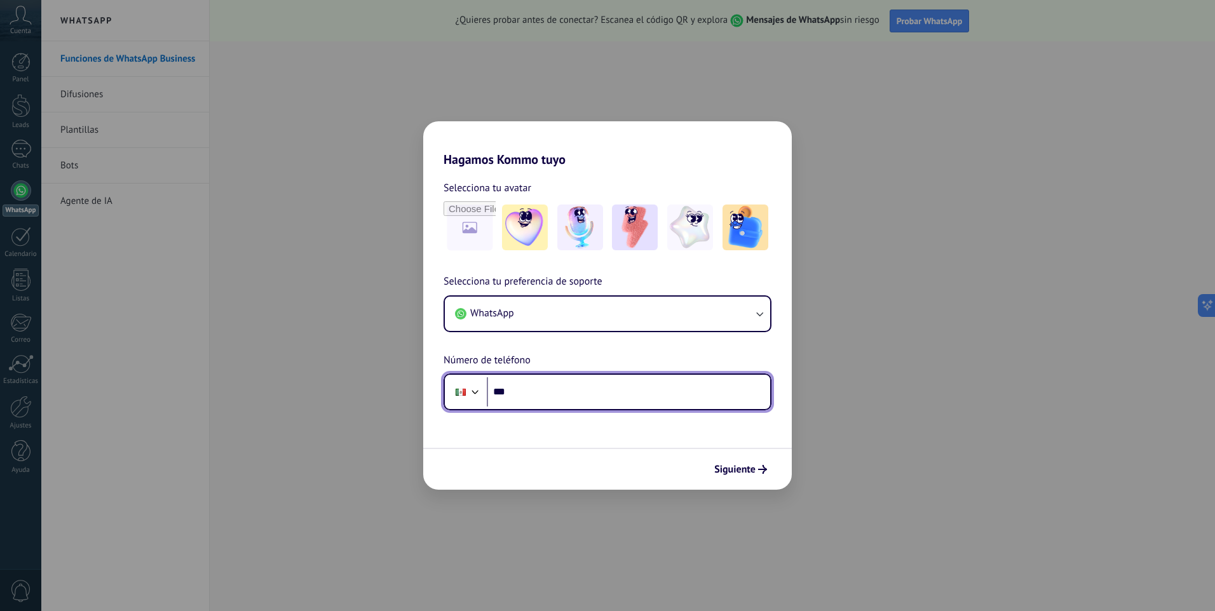
click at [550, 396] on input "***" at bounding box center [628, 391] width 283 height 29
type input "**********"
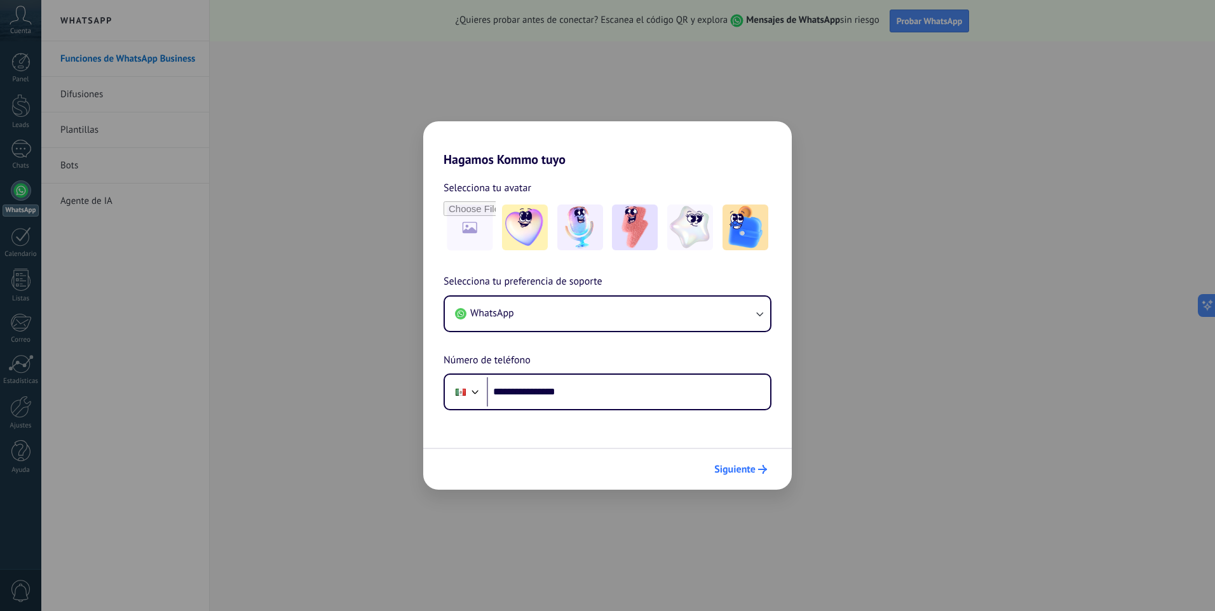
click at [741, 469] on span "Siguiente" at bounding box center [734, 469] width 41 height 9
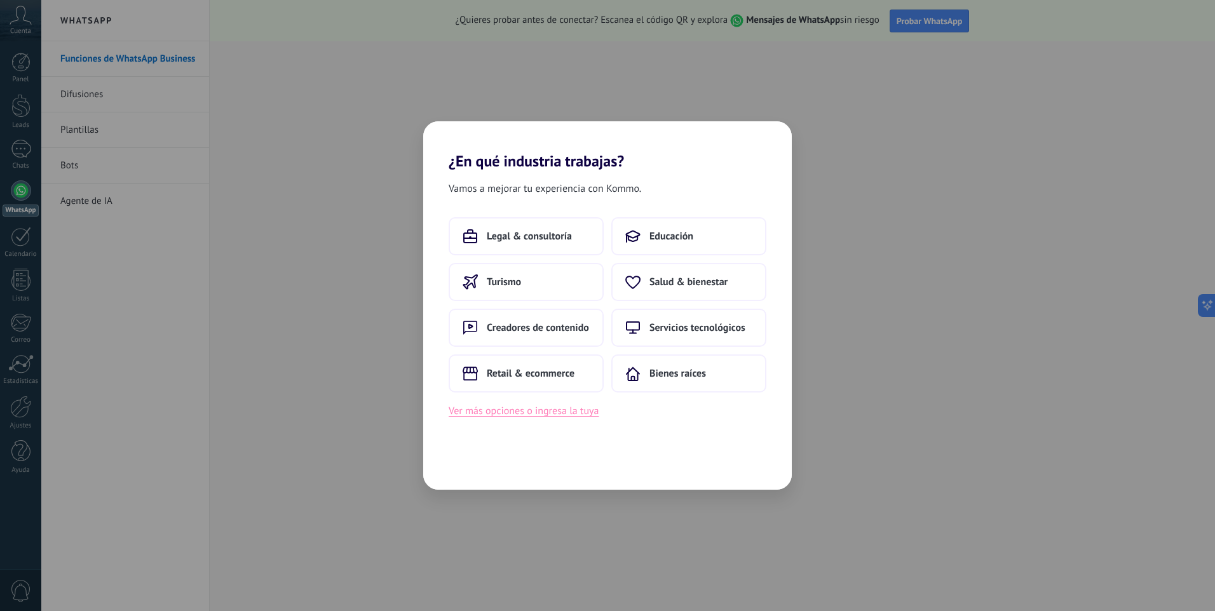
click at [565, 412] on button "Ver más opciones o ingresa la tuya" at bounding box center [523, 411] width 150 height 17
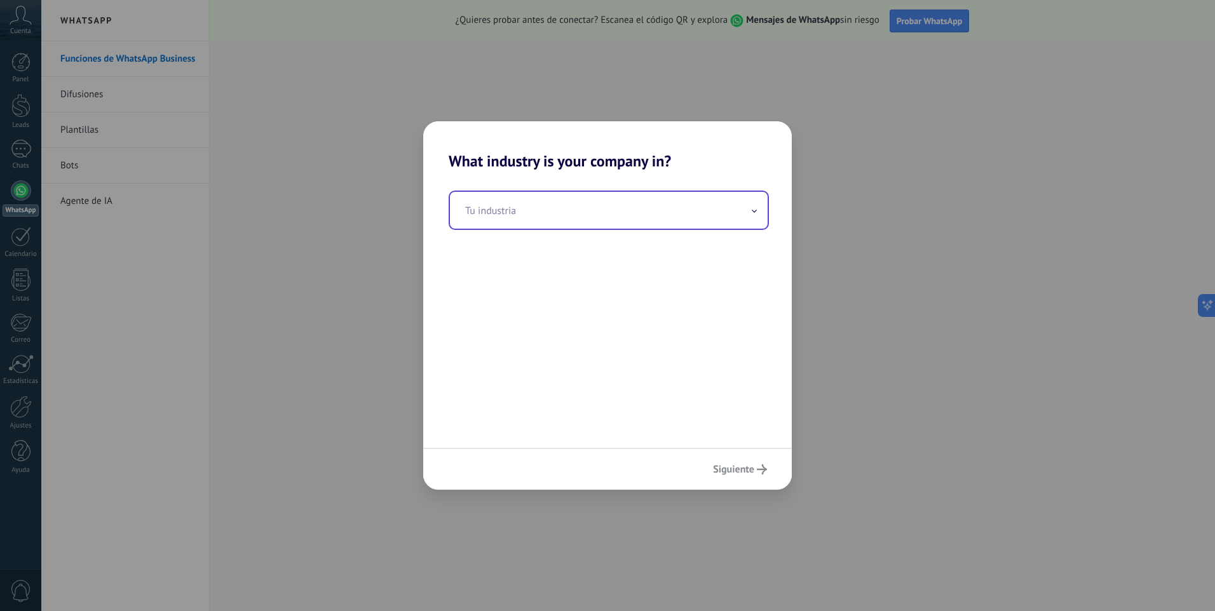
click at [510, 213] on input "text" at bounding box center [609, 210] width 318 height 37
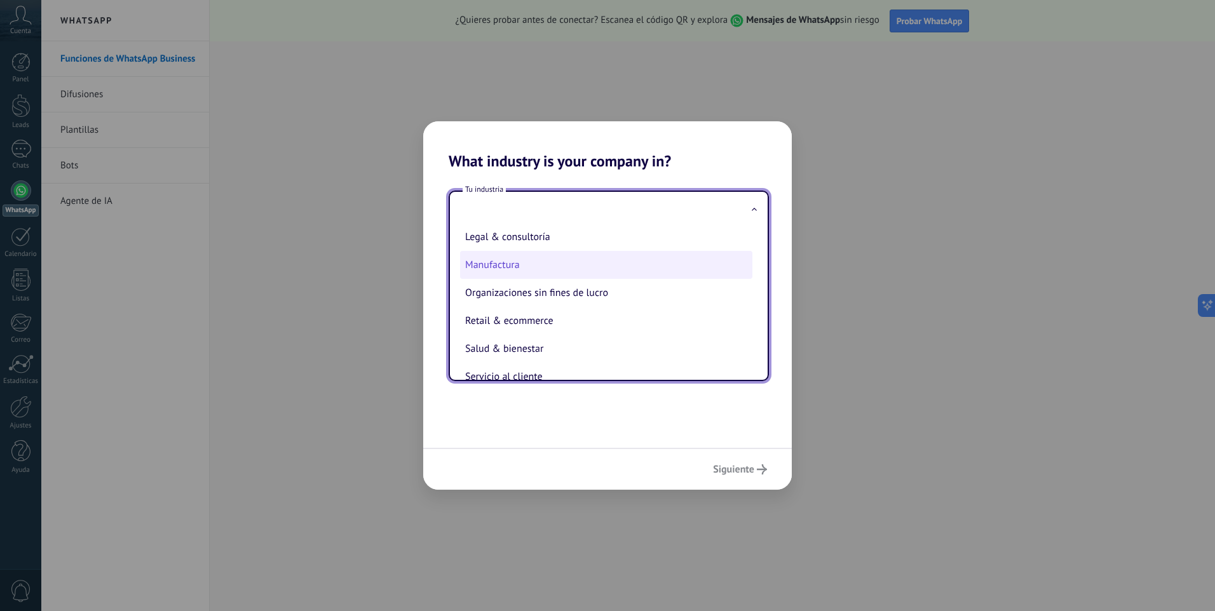
scroll to position [154, 0]
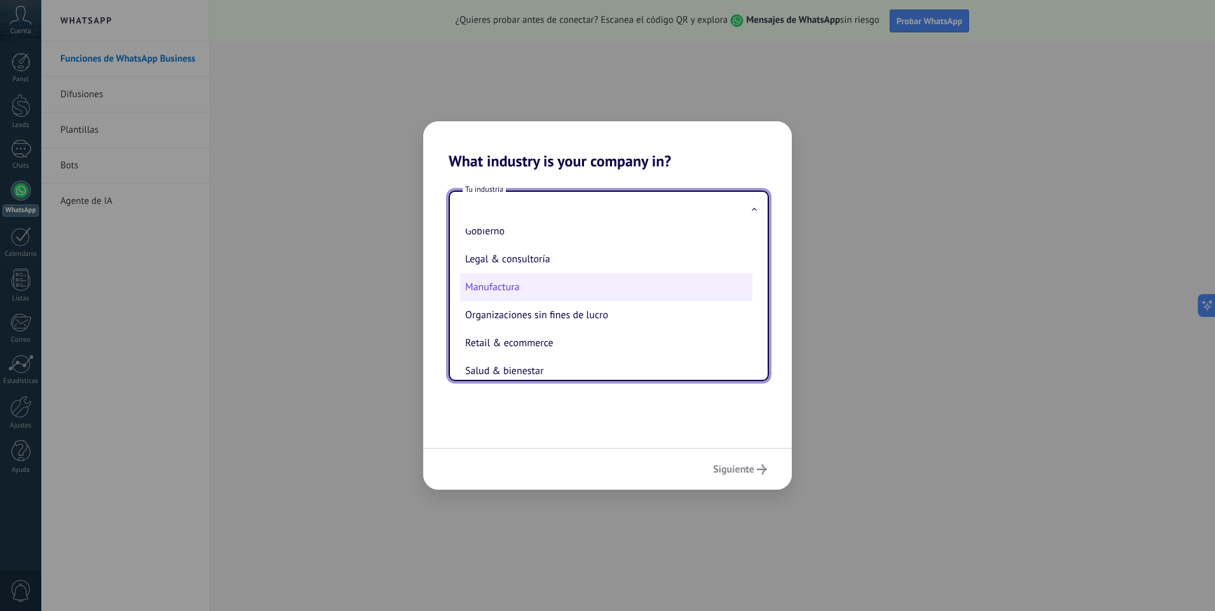
click at [537, 286] on li "Manufactura" at bounding box center [606, 287] width 292 height 28
type input "**********"
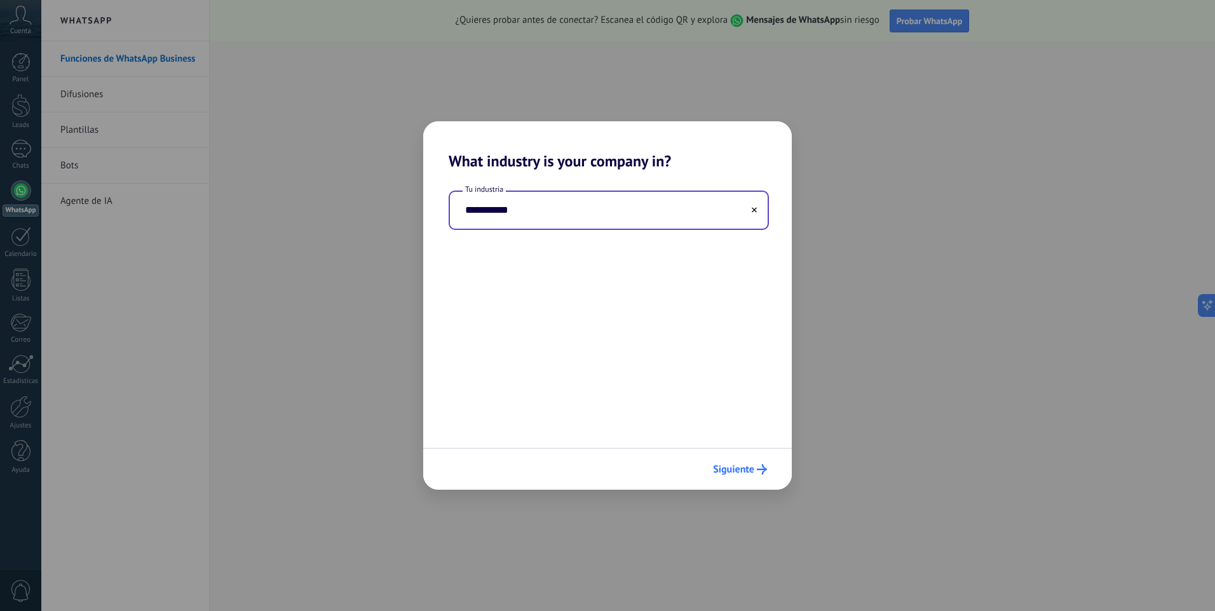
click at [736, 468] on span "Siguiente" at bounding box center [733, 469] width 41 height 9
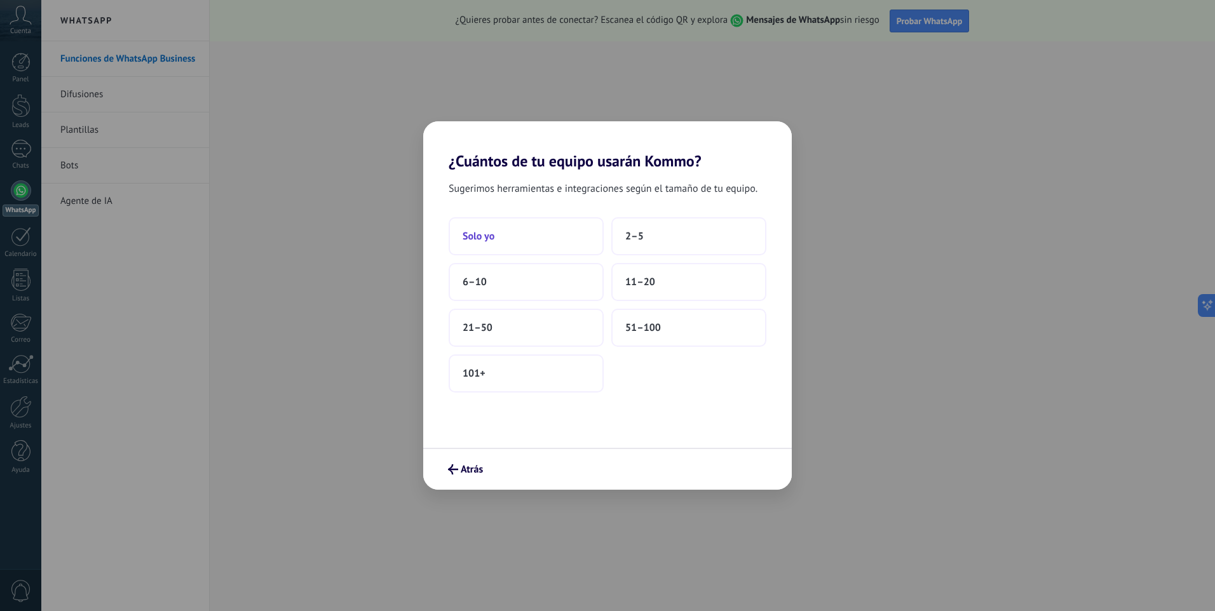
click at [490, 242] on span "Solo yo" at bounding box center [478, 236] width 32 height 13
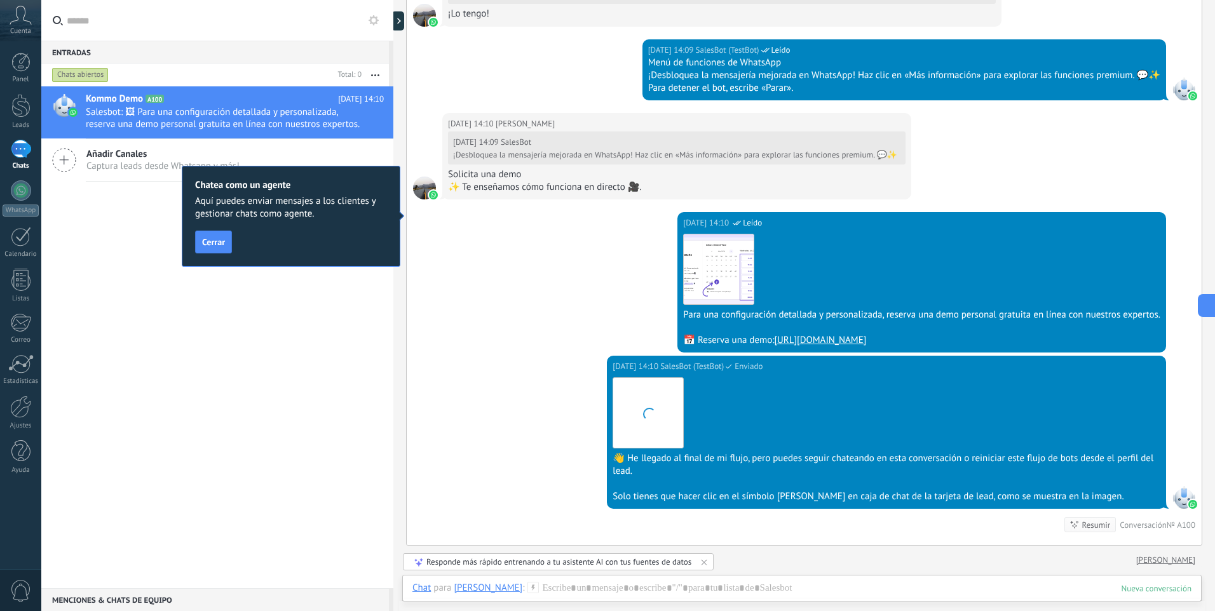
scroll to position [812, 0]
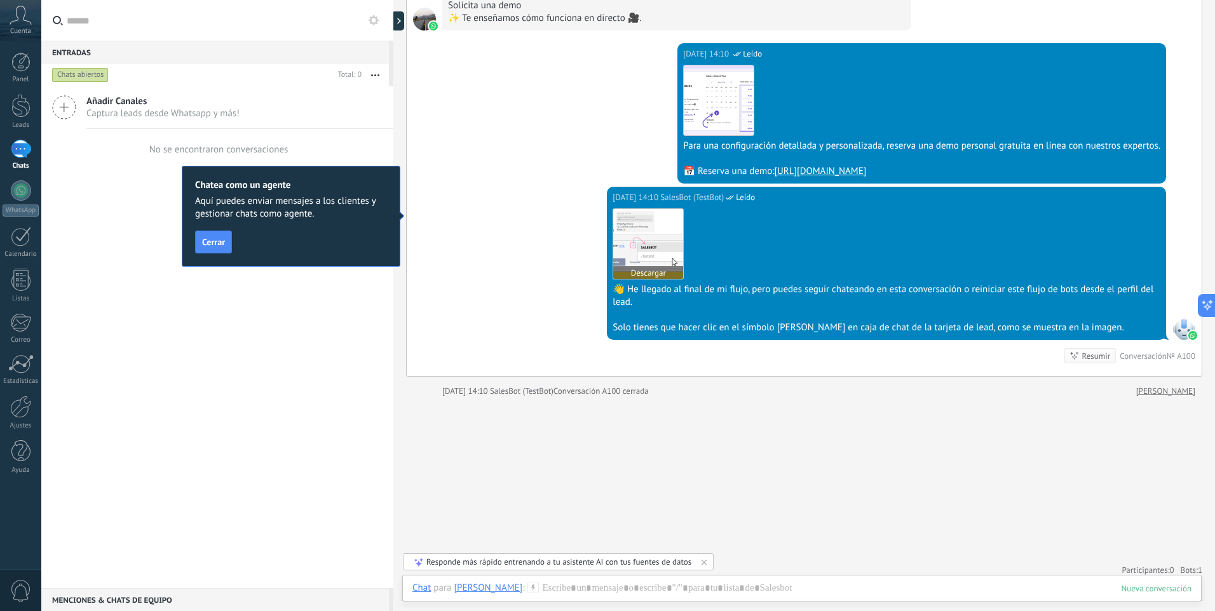
click at [650, 271] on button "Descargar" at bounding box center [648, 272] width 70 height 13
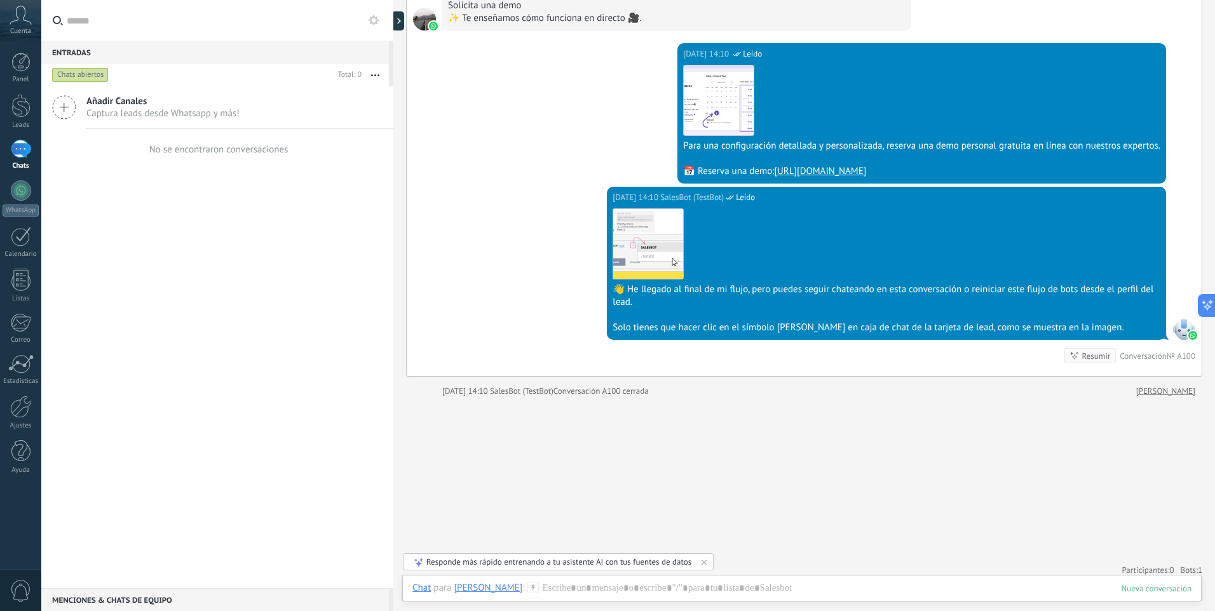
click at [525, 244] on div "[DATE] 14:10 SalesBot (TestBot) Leído Descargar 👋 He llegado al final de mi flu…" at bounding box center [804, 281] width 795 height 189
click at [516, 13] on div "✨ Te enseñamos cómo funciona en directo 🎥." at bounding box center [676, 18] width 457 height 13
click at [634, 18] on div "✨ Te enseñamos cómo funciona en directo 🎥." at bounding box center [676, 18] width 457 height 13
click at [21, 20] on icon at bounding box center [21, 15] width 22 height 19
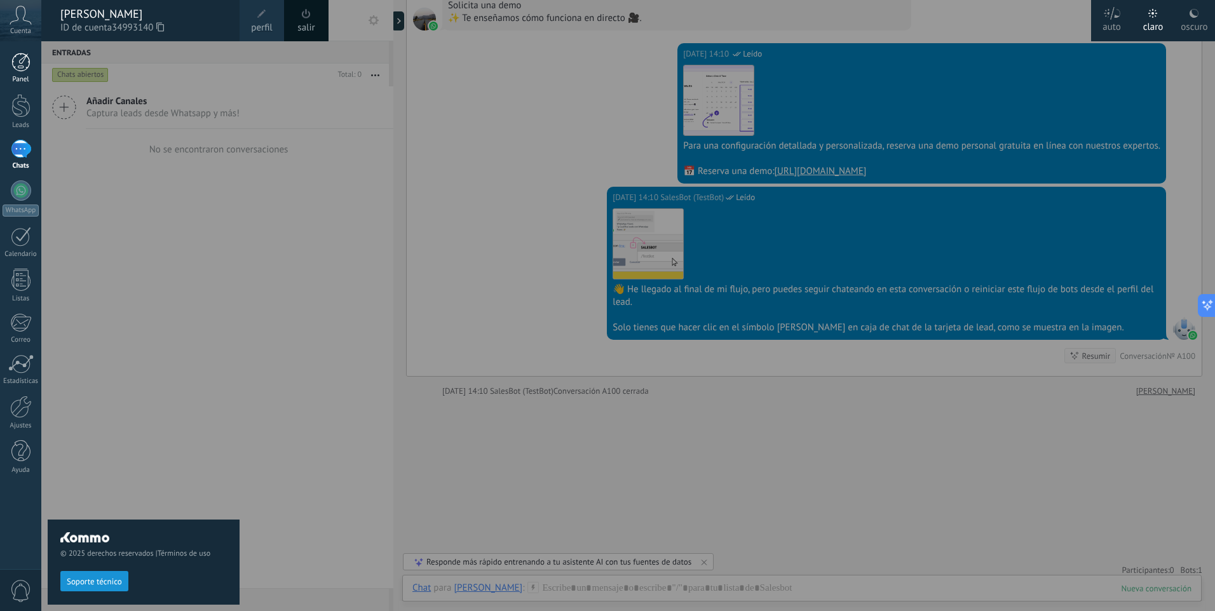
click at [22, 64] on div at bounding box center [20, 62] width 19 height 19
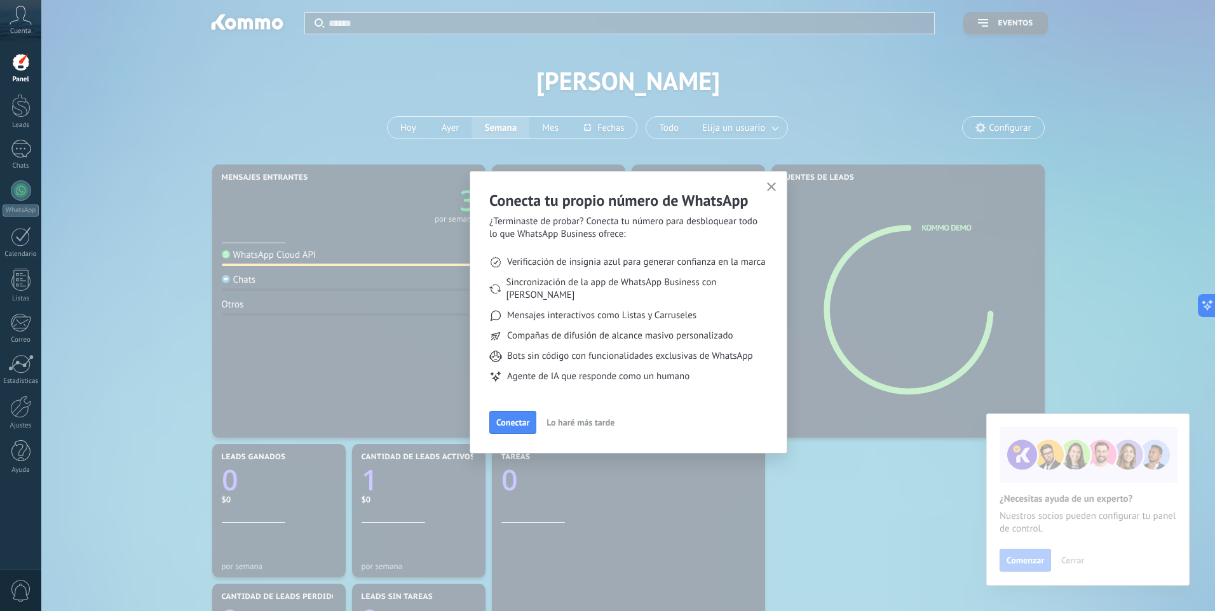
click at [513, 411] on button "Conectar" at bounding box center [512, 422] width 47 height 23
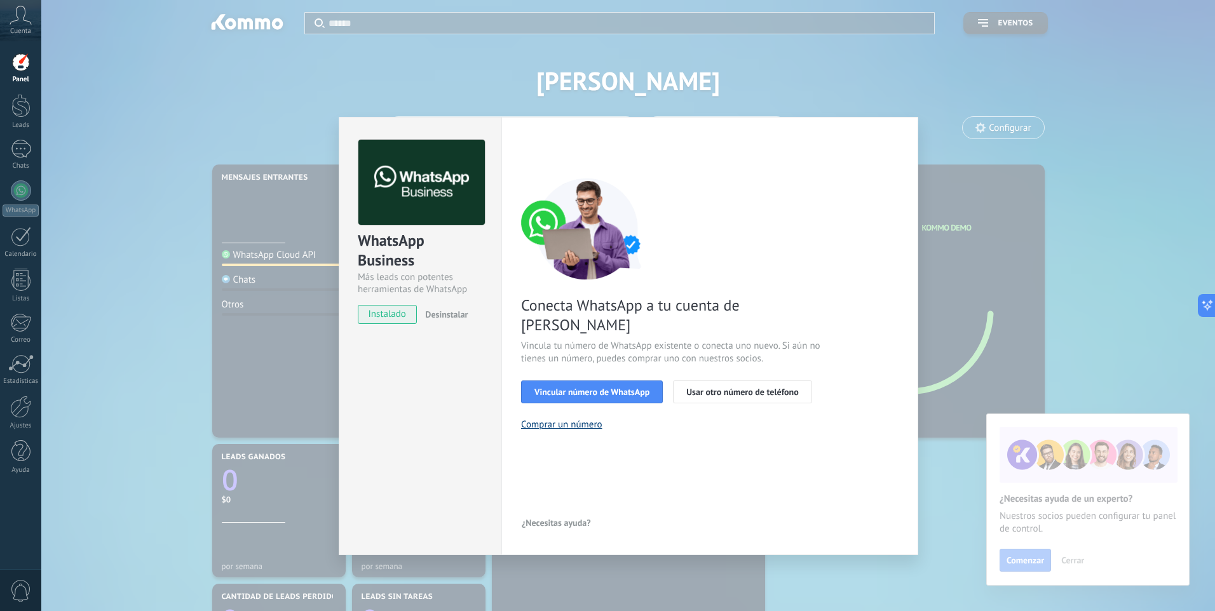
click at [562, 419] on button "Comprar un número" at bounding box center [561, 425] width 81 height 12
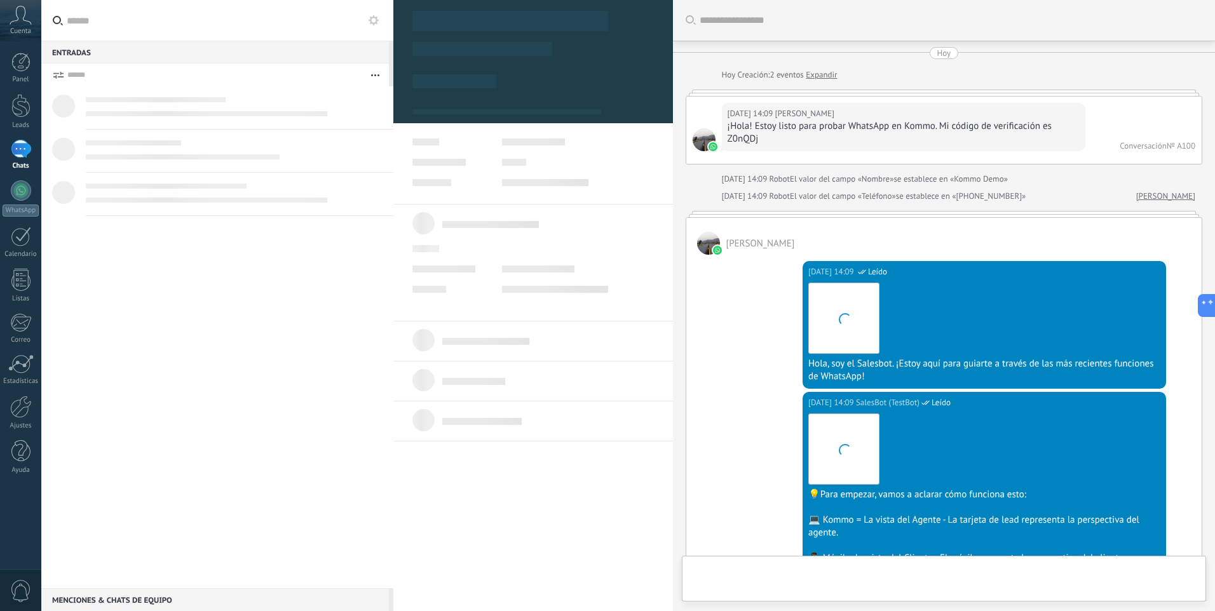
type textarea "**********"
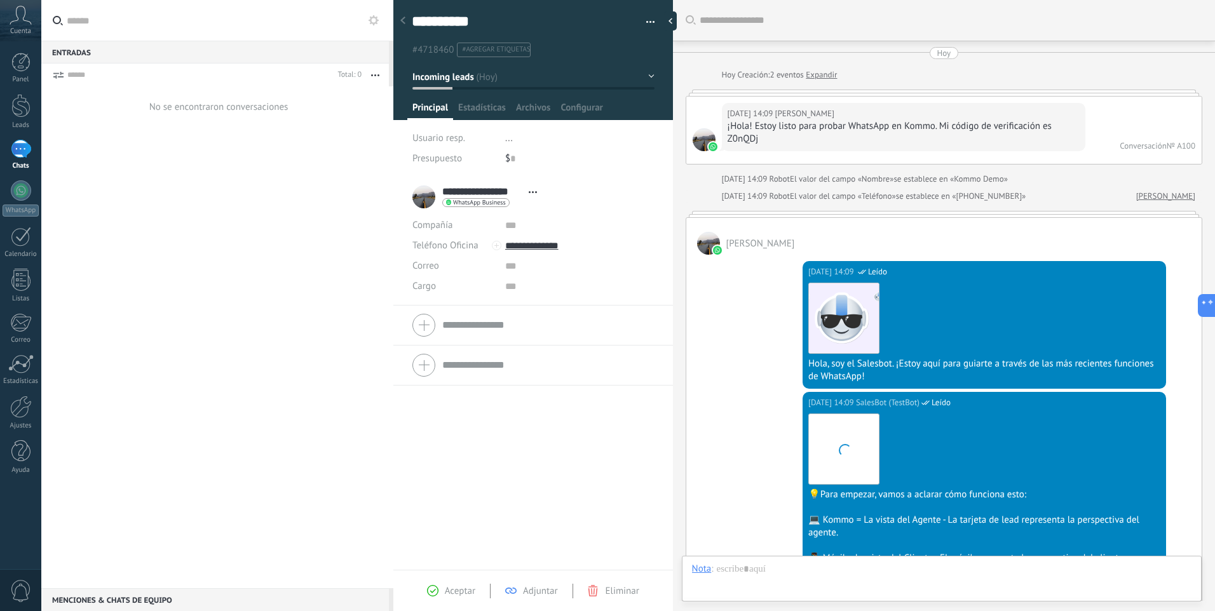
scroll to position [910, 0]
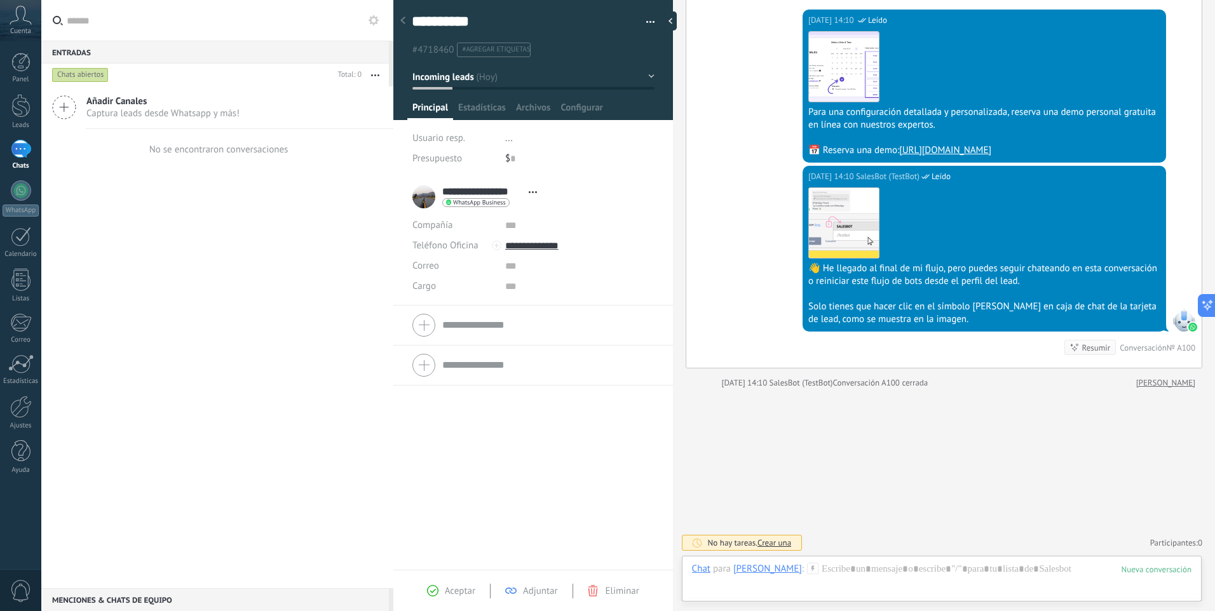
click at [20, 151] on div "1" at bounding box center [21, 149] width 20 height 18
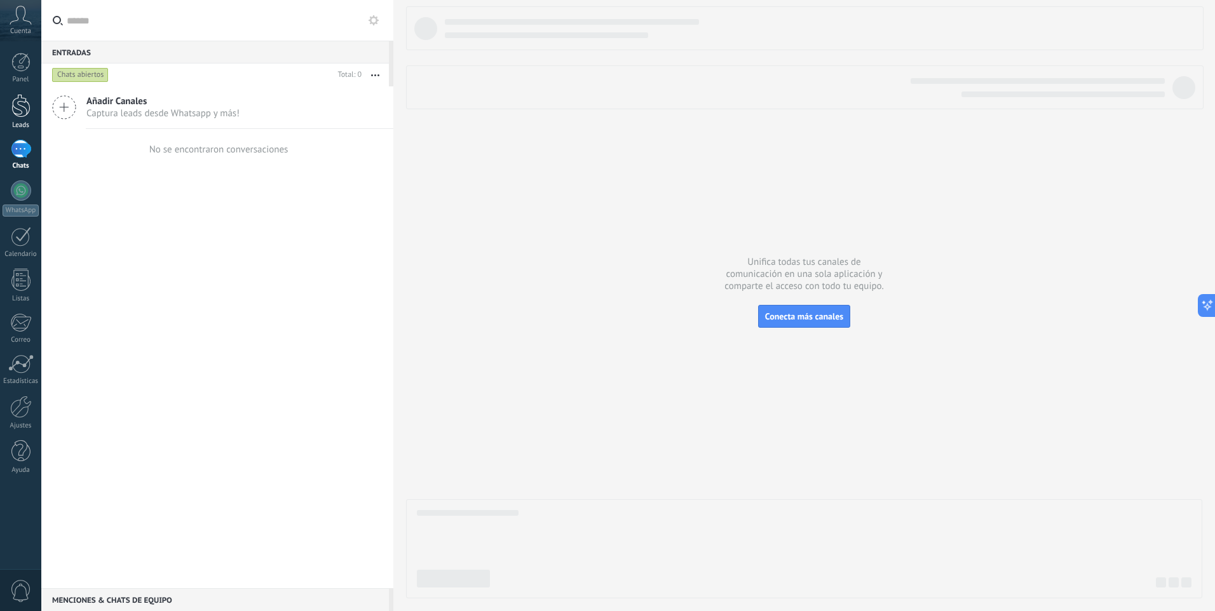
click at [20, 105] on div at bounding box center [20, 106] width 19 height 24
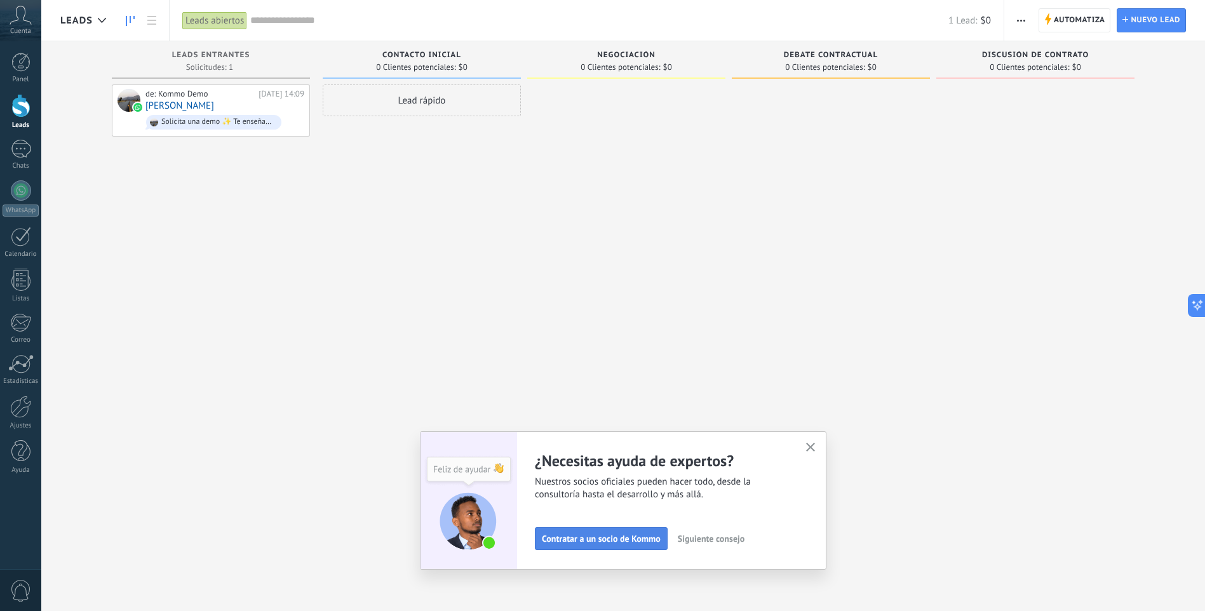
click at [633, 534] on span "Contratar a un socio de Kommo" at bounding box center [601, 538] width 119 height 9
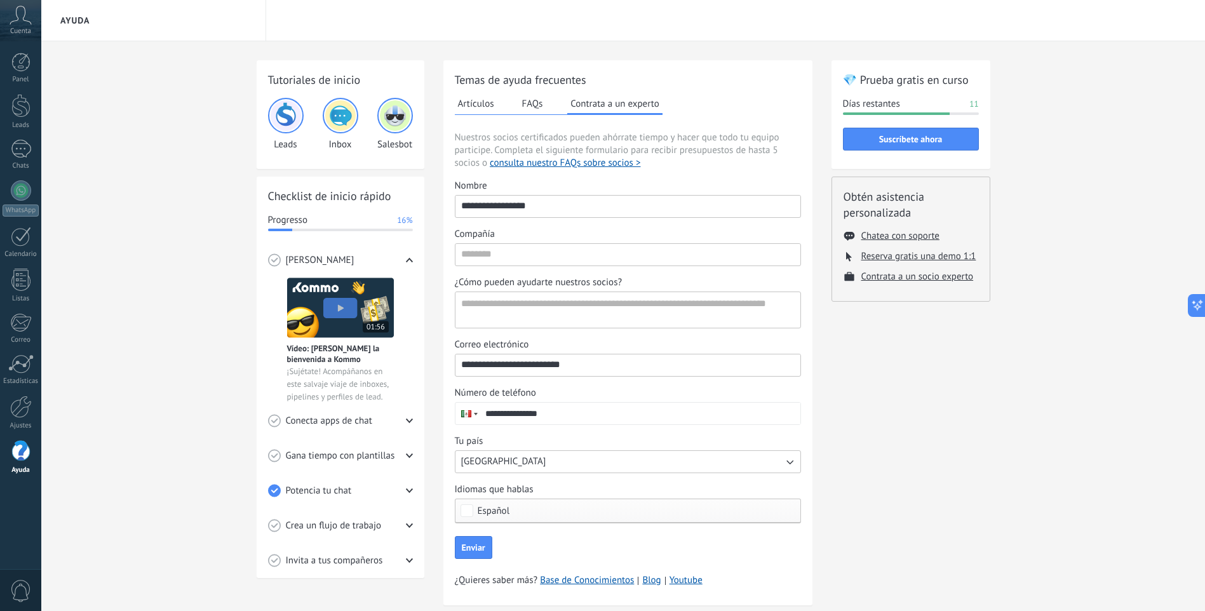
click at [19, 590] on span "0" at bounding box center [21, 591] width 22 height 22
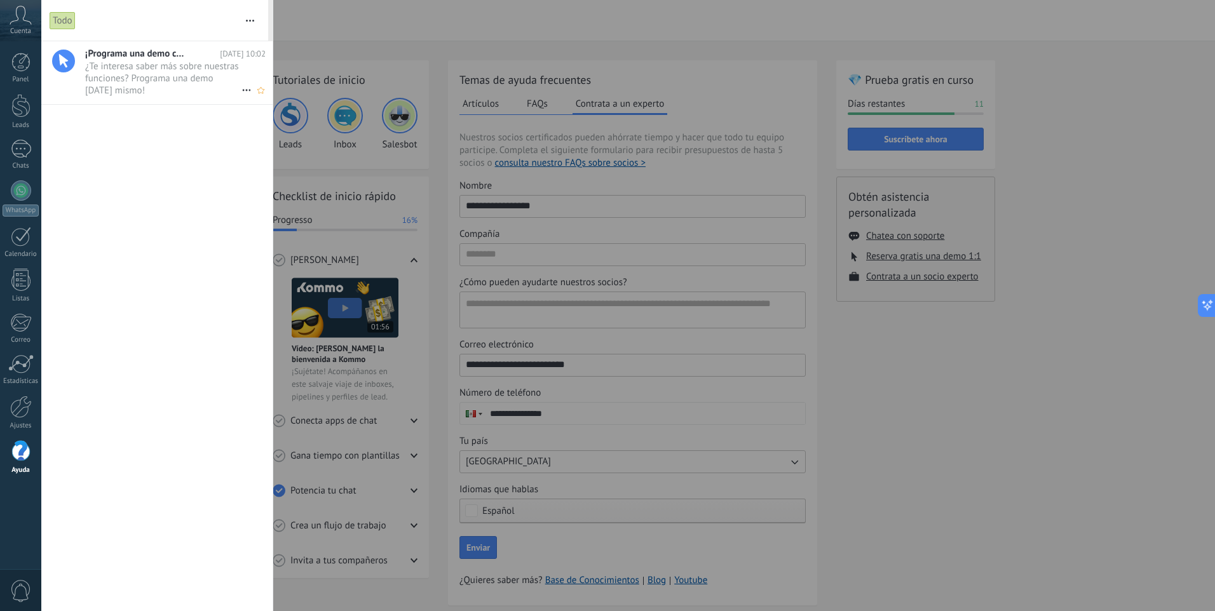
click at [136, 72] on span "¿Te interesa saber más sobre nuestras funciones? Programa una demo [DATE] mismo…" at bounding box center [163, 78] width 156 height 36
